Goal: Task Accomplishment & Management: Manage account settings

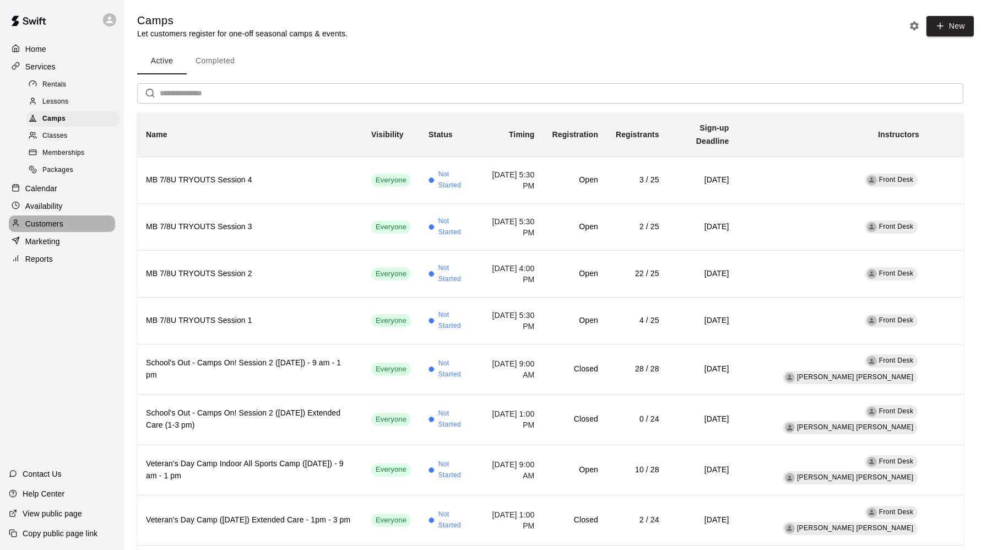
click at [46, 225] on p "Customers" at bounding box center [44, 223] width 38 height 11
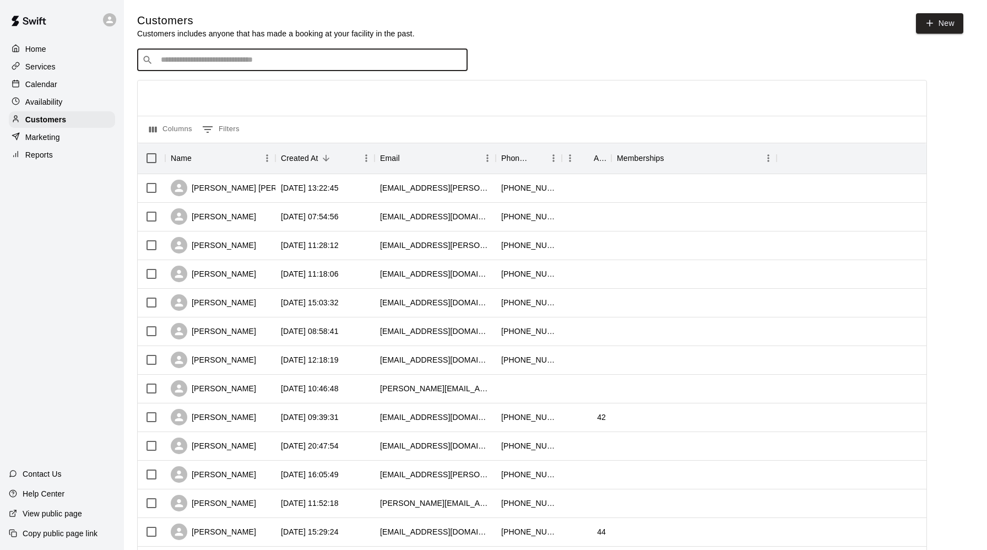
click at [182, 62] on input "Search customers by name or email" at bounding box center [310, 60] width 305 height 11
type input "*"
type input "*****"
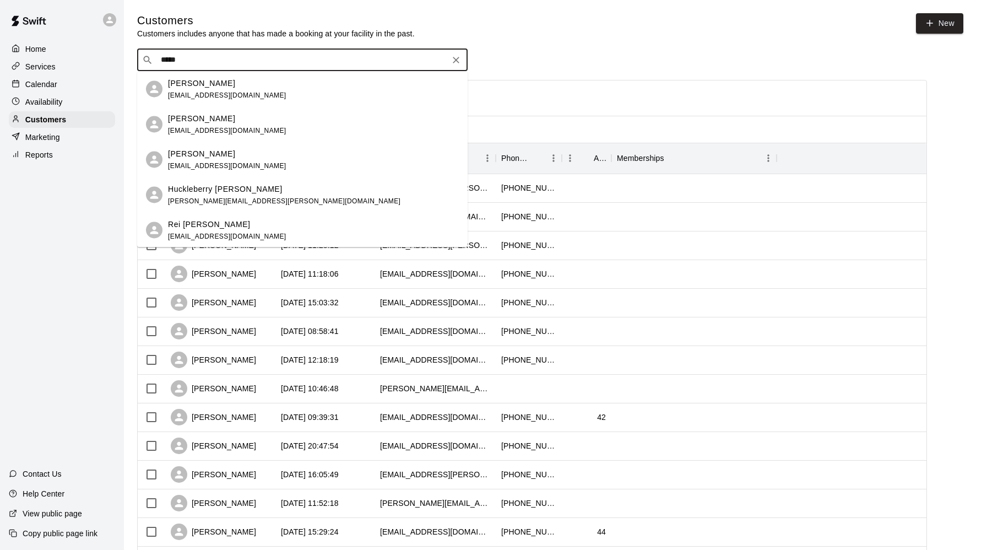
click at [218, 86] on p "[PERSON_NAME]" at bounding box center [201, 83] width 67 height 12
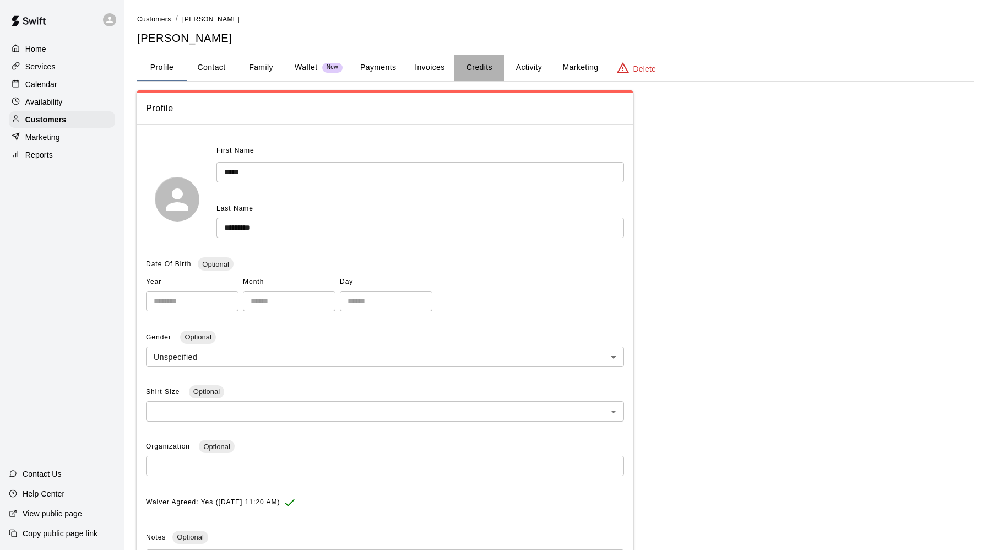
click at [483, 68] on button "Credits" at bounding box center [480, 68] width 50 height 26
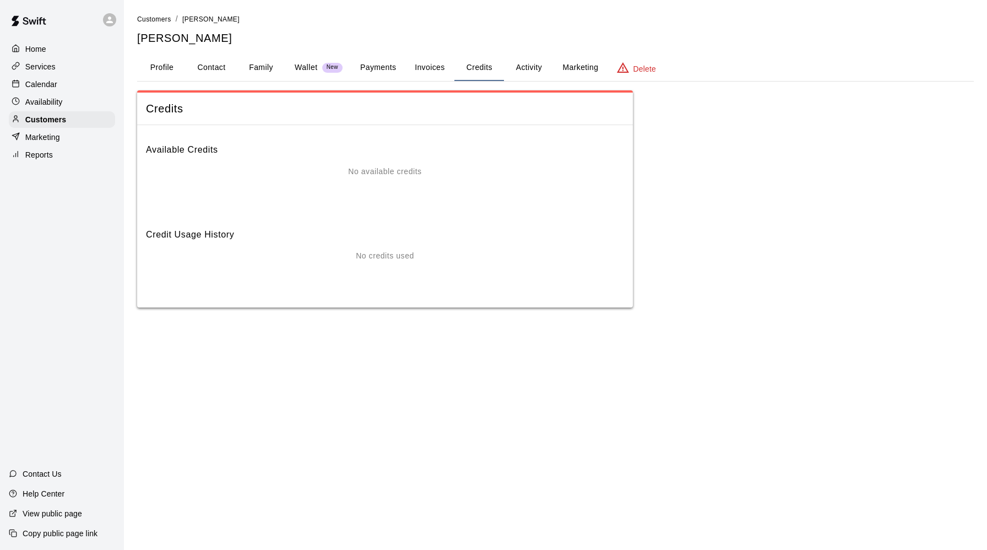
click at [526, 67] on button "Activity" at bounding box center [529, 68] width 50 height 26
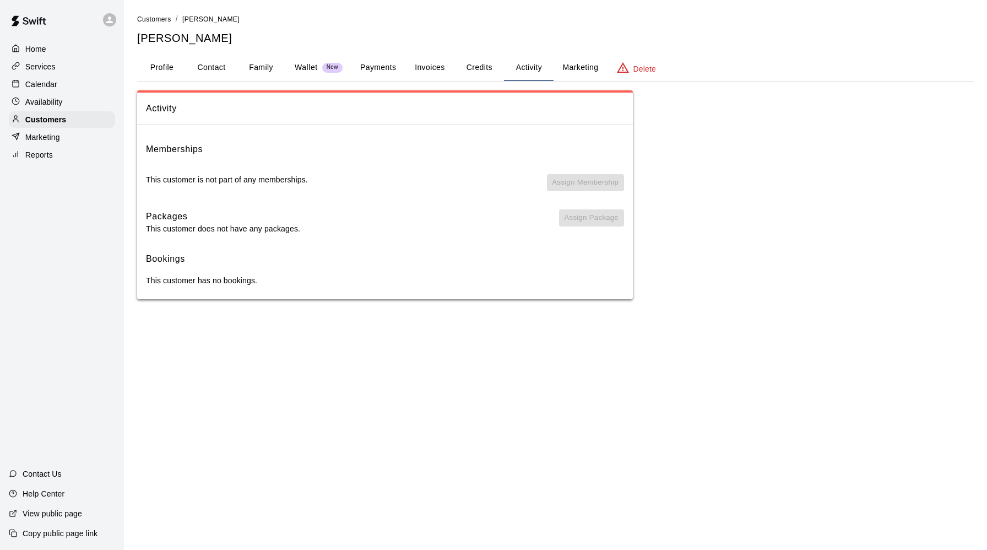
click at [377, 64] on button "Payments" at bounding box center [378, 68] width 53 height 26
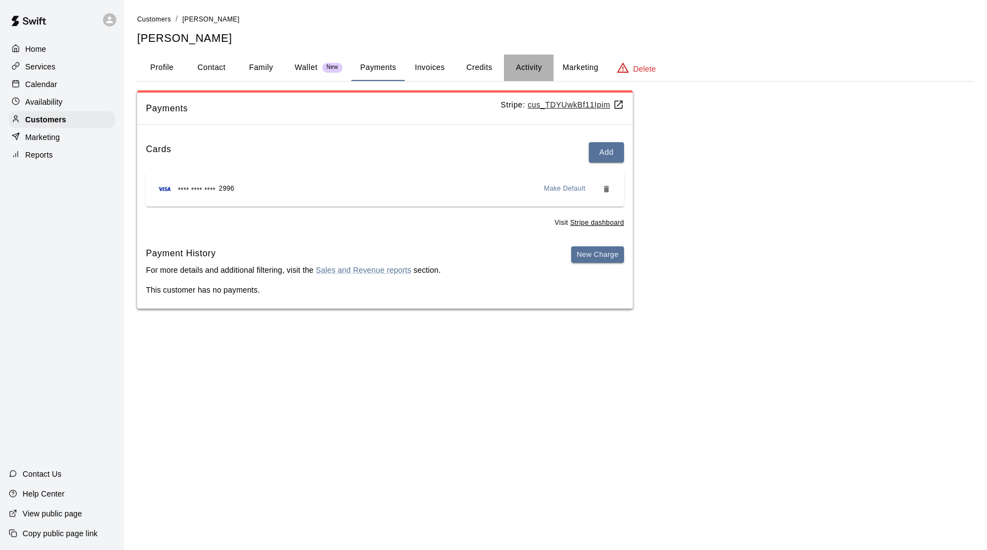
click at [526, 66] on button "Activity" at bounding box center [529, 68] width 50 height 26
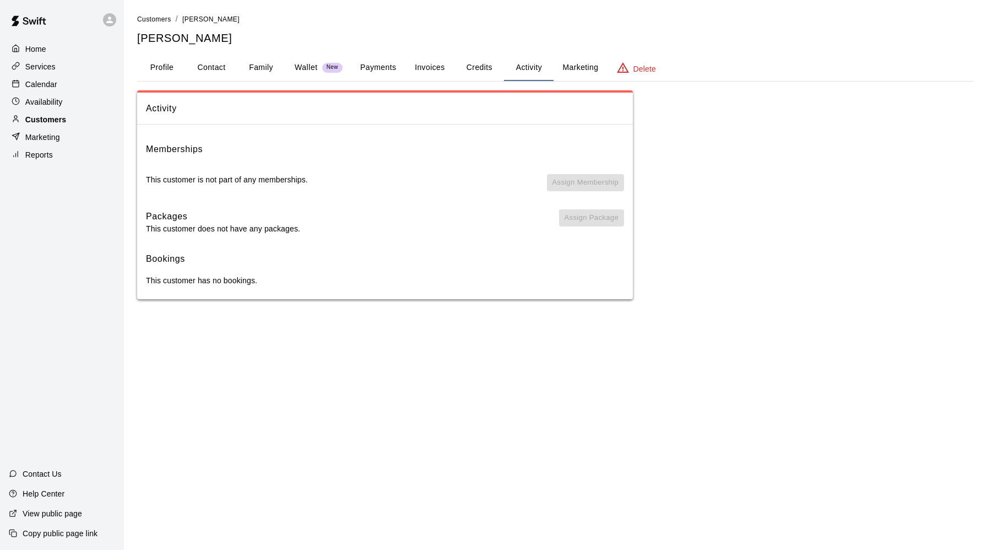
click at [47, 116] on p "Customers" at bounding box center [45, 119] width 41 height 11
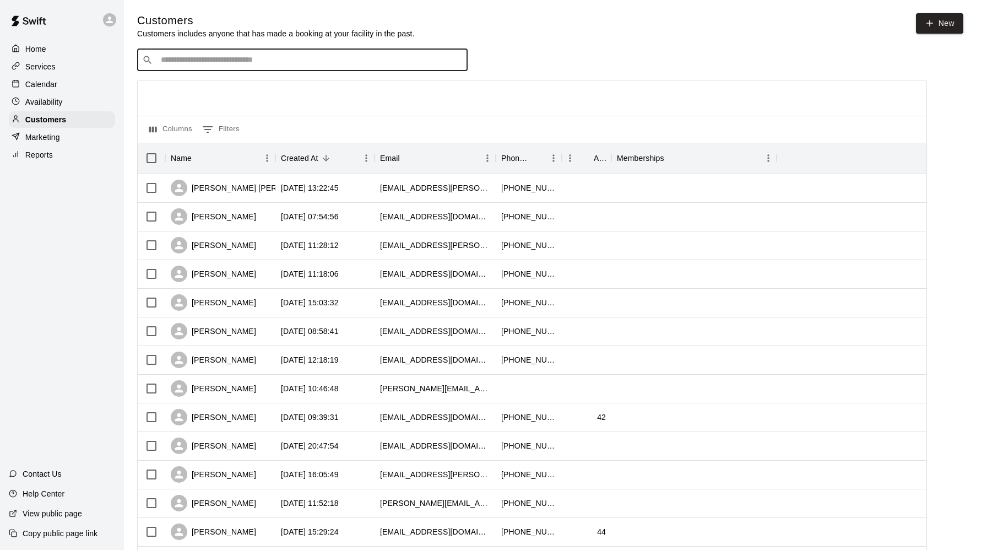
click at [183, 61] on input "Search customers by name or email" at bounding box center [310, 60] width 305 height 11
type input "*******"
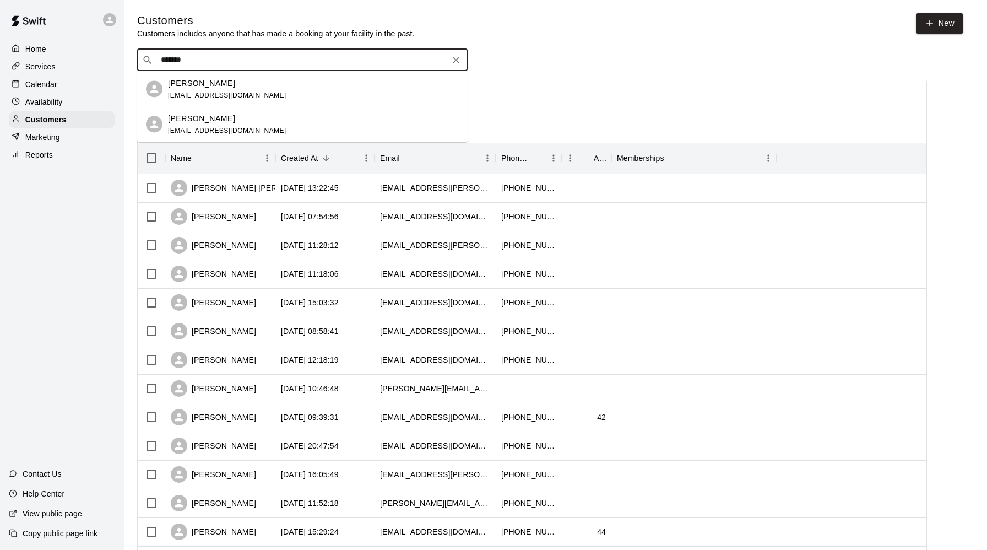
click at [208, 120] on p "[PERSON_NAME]" at bounding box center [201, 118] width 67 height 12
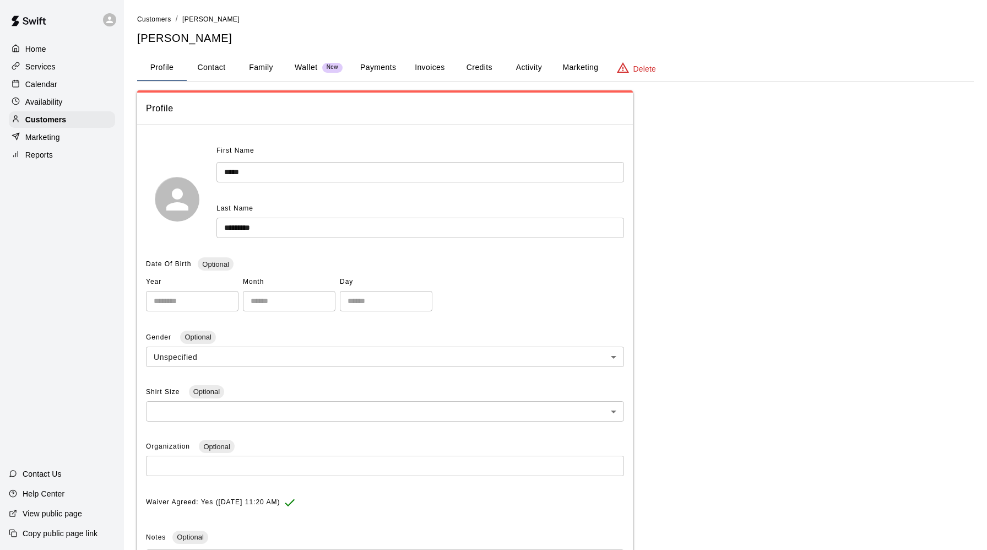
click at [488, 67] on button "Credits" at bounding box center [480, 68] width 50 height 26
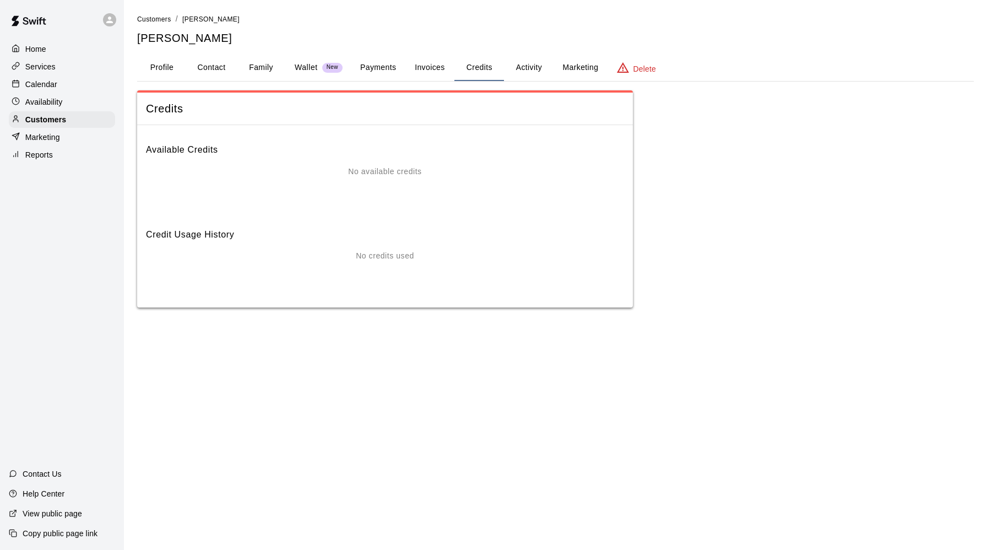
click at [526, 64] on button "Activity" at bounding box center [529, 68] width 50 height 26
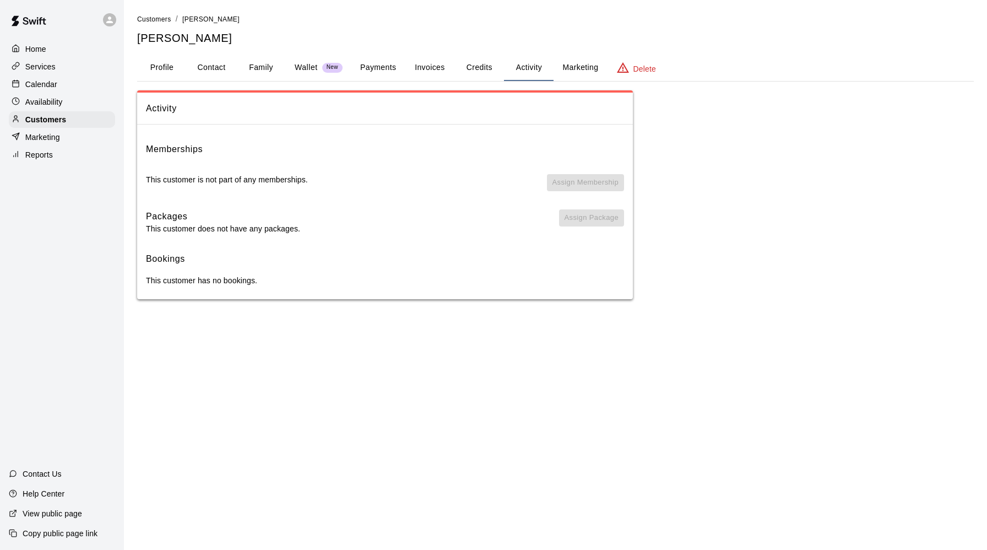
click at [391, 69] on button "Payments" at bounding box center [378, 68] width 53 height 26
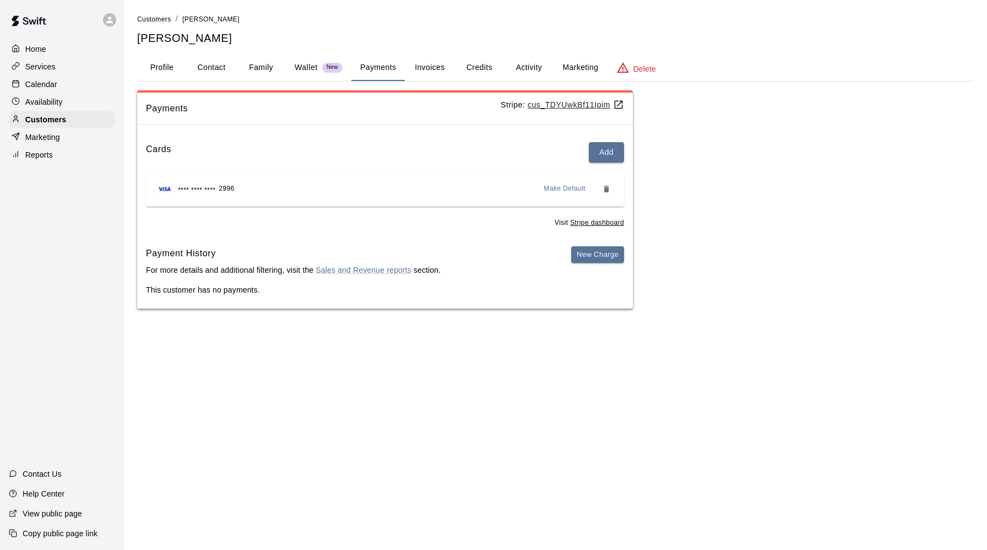
click at [426, 69] on button "Invoices" at bounding box center [430, 68] width 50 height 26
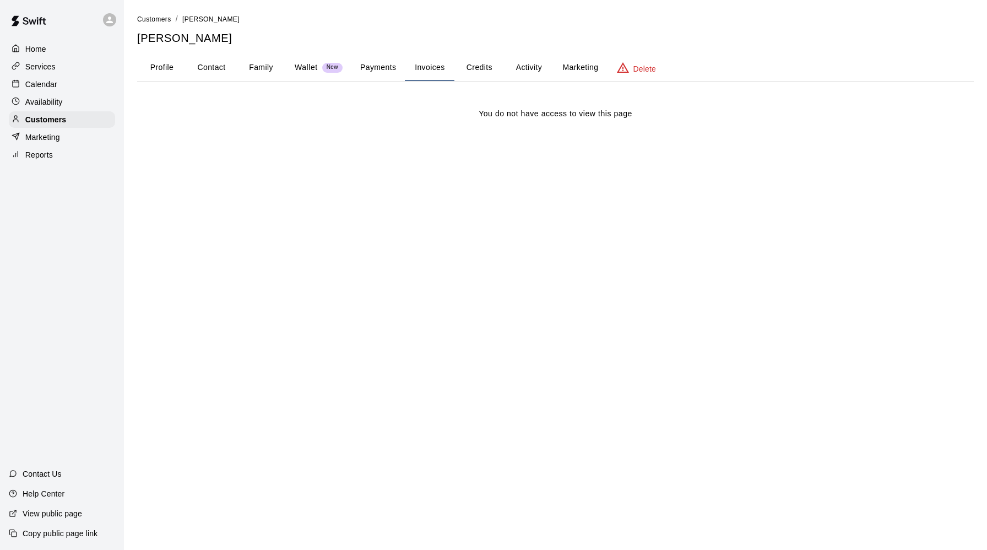
click at [47, 85] on p "Calendar" at bounding box center [41, 84] width 32 height 11
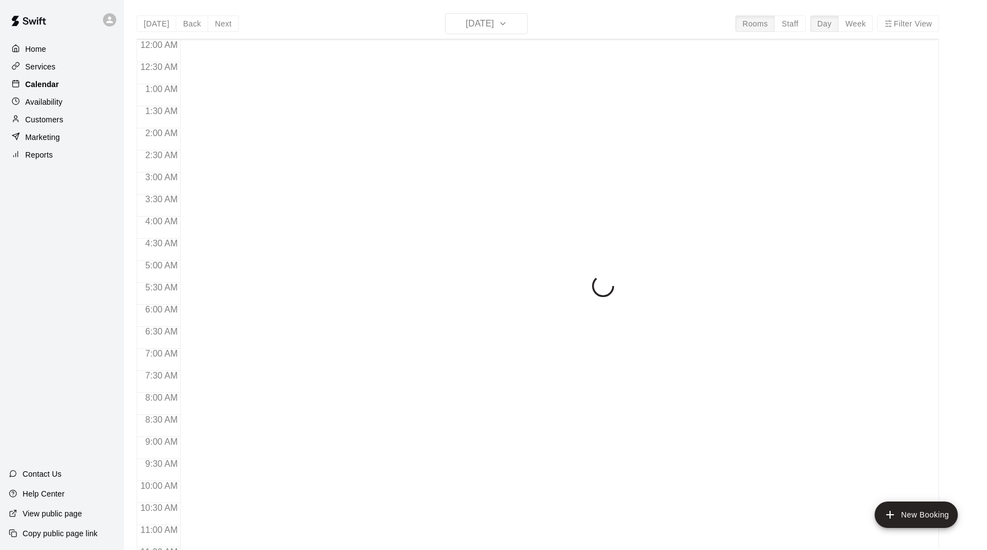
scroll to position [364, 0]
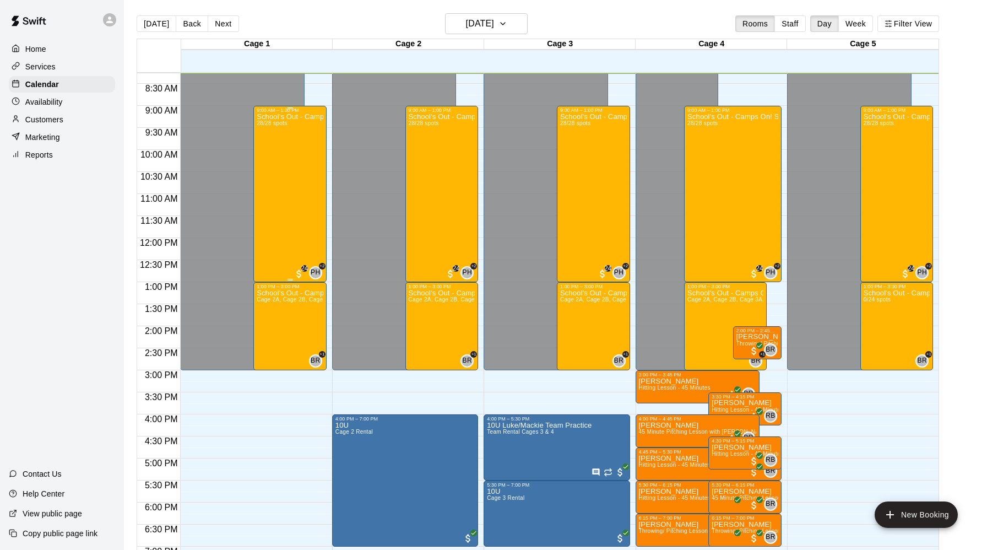
click at [288, 172] on div "School's Out - Camps On! Session 2 ([DATE]) 28/28 spots" at bounding box center [290, 388] width 67 height 550
click at [271, 148] on img "edit" at bounding box center [268, 150] width 13 height 13
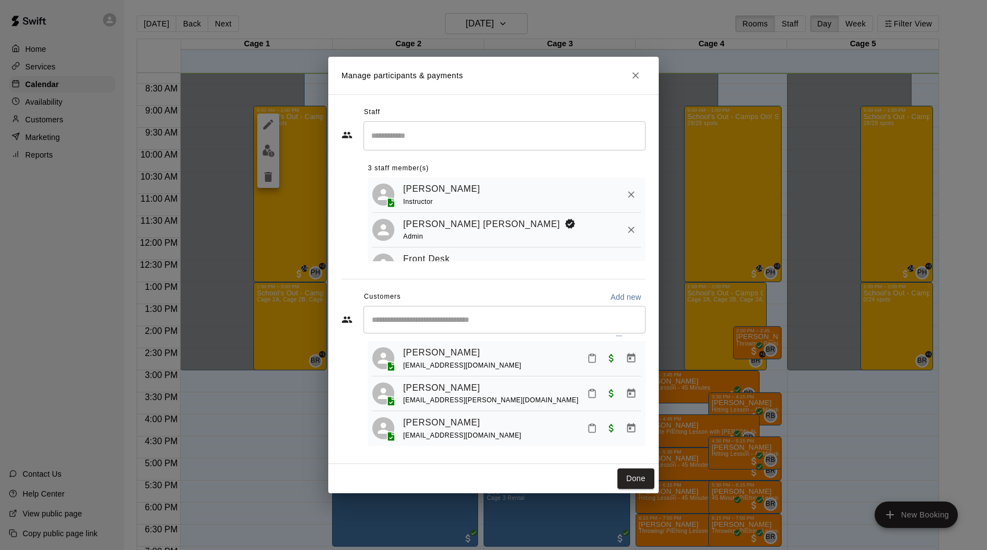
scroll to position [0, 0]
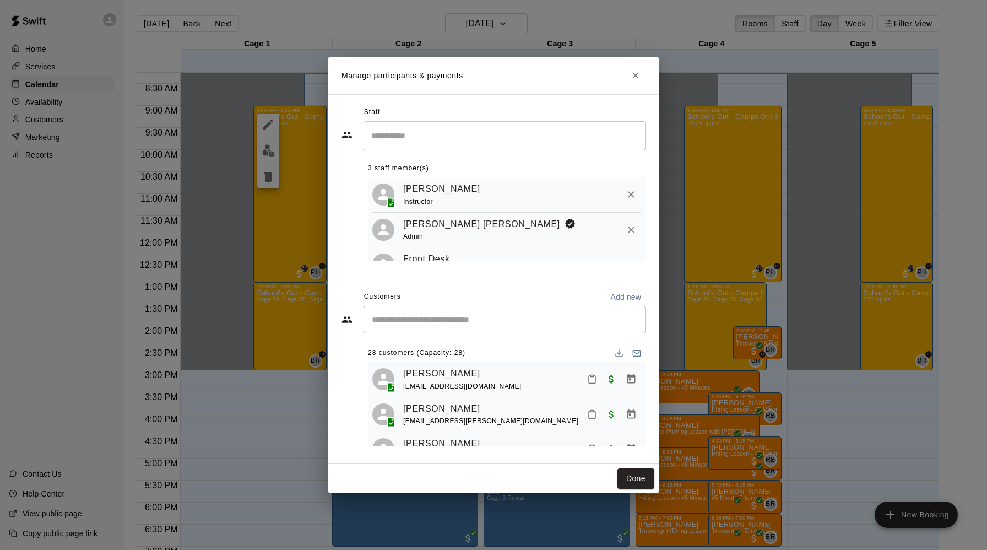
click at [400, 321] on input "Start typing to search customers..." at bounding box center [505, 319] width 272 height 11
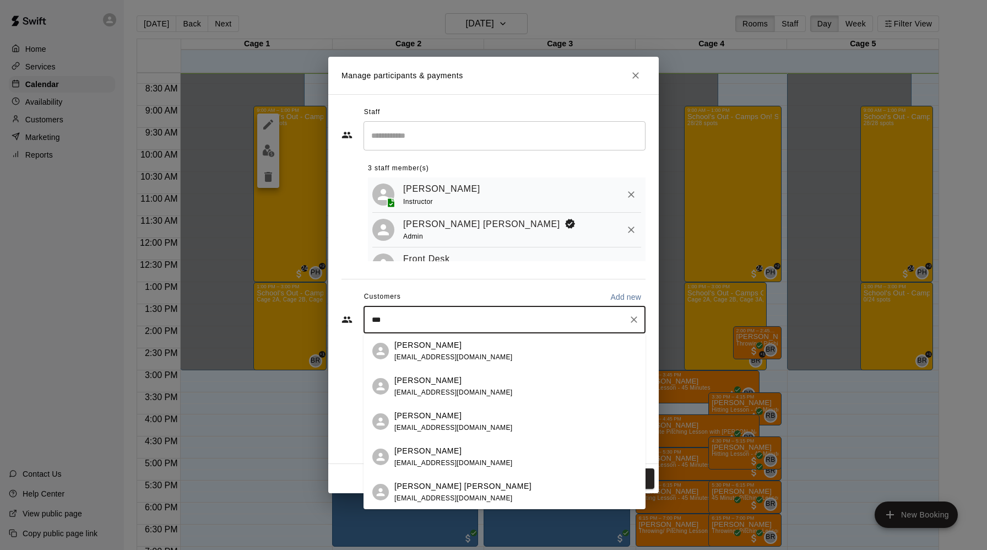
type input "***"
click at [295, 405] on div "Manage participants & payments Staff ​ 3 staff member(s) [PERSON_NAME] Instruct…" at bounding box center [493, 275] width 987 height 550
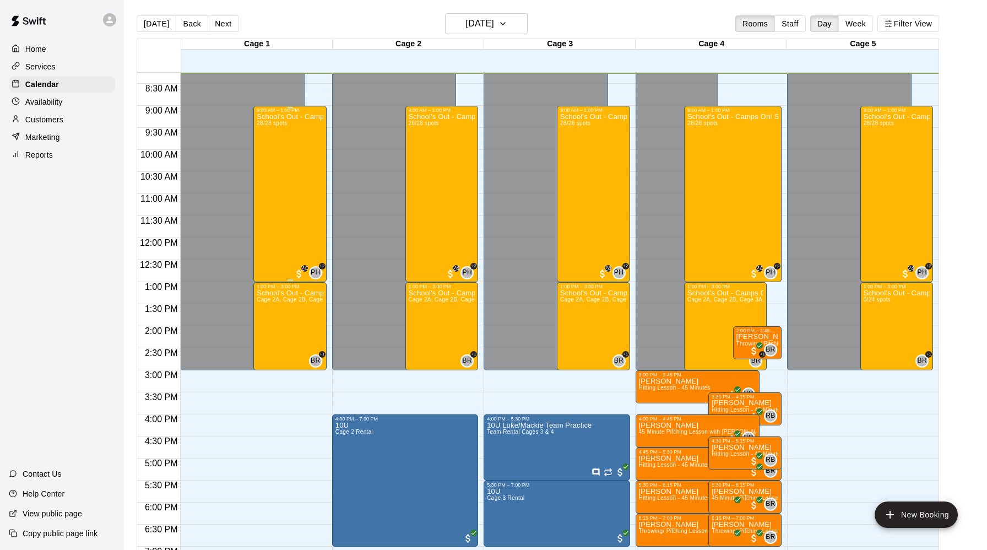
click at [281, 199] on div "School's Out - Camps On! Session 2 ([DATE]) 28/28 spots" at bounding box center [290, 388] width 67 height 550
click at [272, 154] on img "edit" at bounding box center [268, 150] width 13 height 13
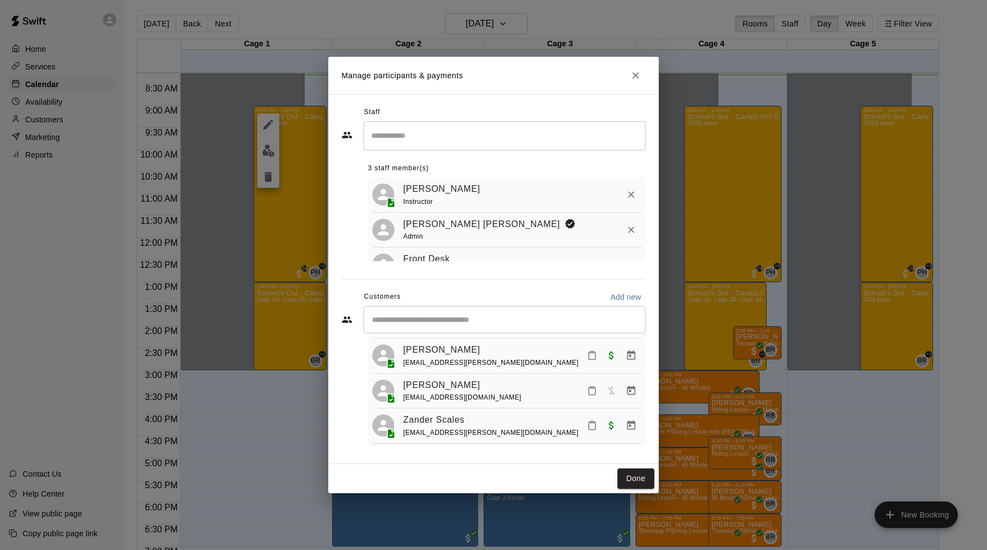
scroll to position [916, 0]
